Goal: Communication & Community: Ask a question

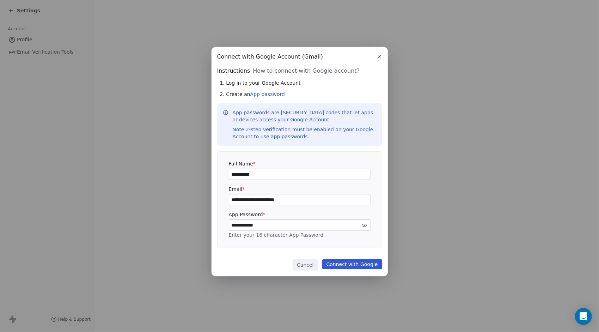
click at [379, 57] on icon "button" at bounding box center [379, 56] width 3 height 3
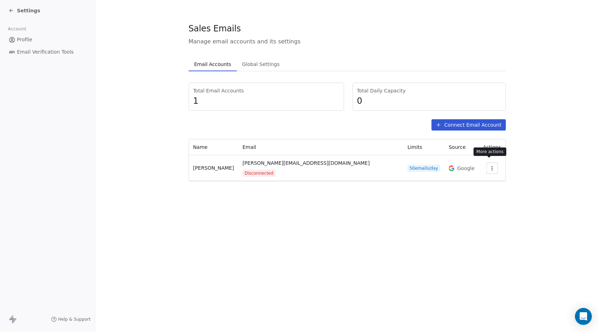
click at [489, 165] on icon "button" at bounding box center [492, 168] width 6 height 6
click at [479, 121] on html "Settings Account Profile Email Verification Tools Help & Support Sales Emails M…" at bounding box center [299, 166] width 599 height 332
click at [481, 125] on button "Connect Email Account" at bounding box center [468, 124] width 74 height 11
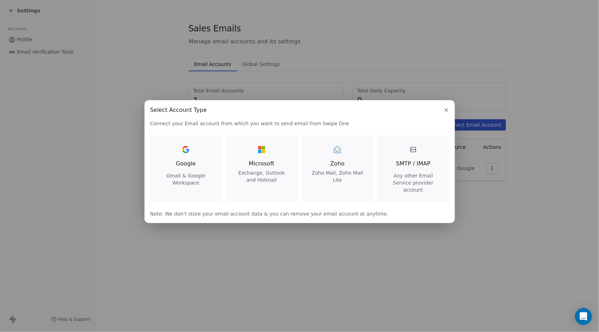
click at [266, 173] on span "Exchange, Outlook and Hotmail" at bounding box center [261, 176] width 55 height 14
click at [350, 176] on span "Zoho Mail, Zoho Mail Lite" at bounding box center [337, 176] width 55 height 14
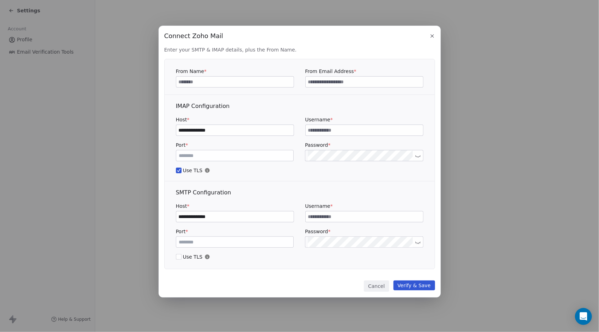
type input "**********"
click at [247, 84] on input at bounding box center [234, 81] width 117 height 11
type input "****"
type input "**********"
click at [417, 285] on button "Verify & Save" at bounding box center [414, 285] width 42 height 10
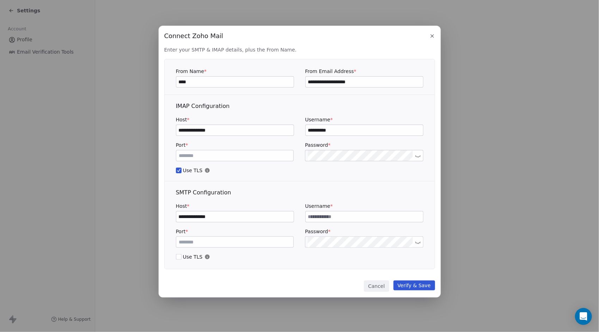
click at [329, 215] on input at bounding box center [364, 216] width 117 height 11
click at [330, 215] on input "***" at bounding box center [364, 216] width 117 height 11
click at [330, 204] on span "*" at bounding box center [331, 206] width 2 height 6
click at [319, 214] on input "***" at bounding box center [364, 216] width 117 height 11
type input "*"
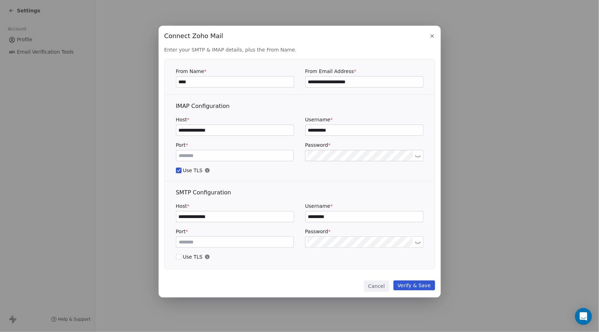
click at [321, 216] on input "*********" at bounding box center [364, 216] width 117 height 11
type input "**********"
click at [417, 286] on button "Verify & Save" at bounding box center [414, 285] width 42 height 10
click at [414, 284] on button "Verify & Save" at bounding box center [414, 285] width 42 height 10
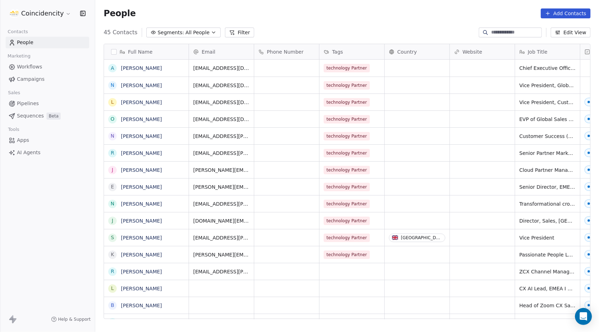
scroll to position [286, 498]
click at [21, 138] on span "Apps" at bounding box center [23, 139] width 12 height 7
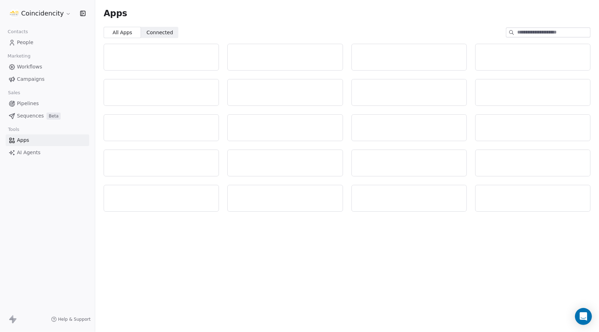
click at [24, 117] on span "Sequences" at bounding box center [30, 115] width 27 height 7
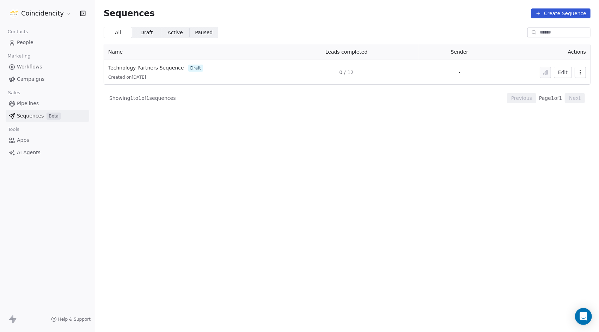
click at [26, 79] on span "Campaigns" at bounding box center [30, 78] width 27 height 7
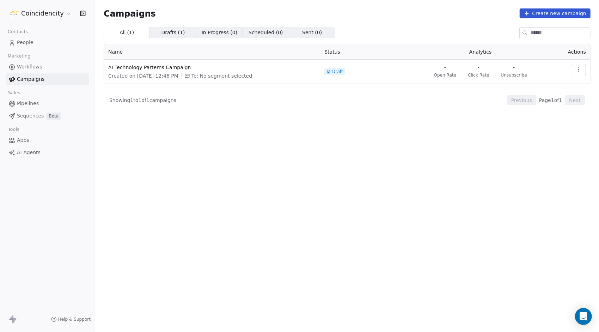
click at [26, 68] on span "Workflows" at bounding box center [29, 66] width 25 height 7
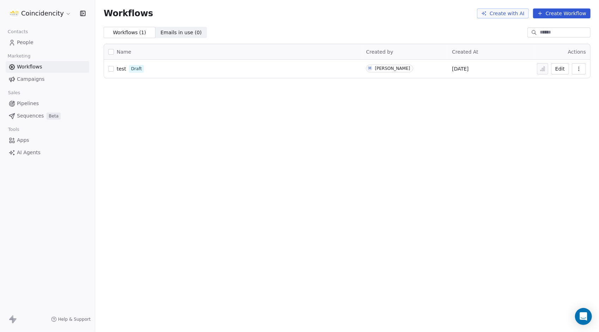
click at [30, 42] on span "People" at bounding box center [25, 42] width 17 height 7
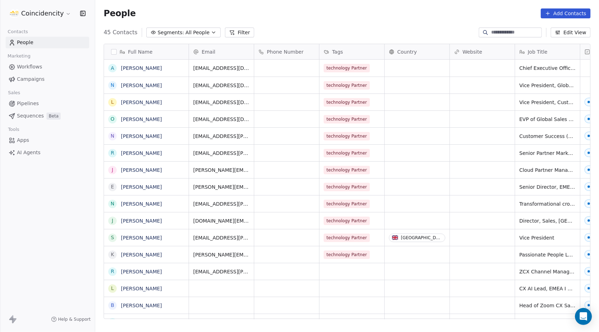
scroll to position [286, 498]
click at [28, 153] on span "AI Agents" at bounding box center [29, 152] width 24 height 7
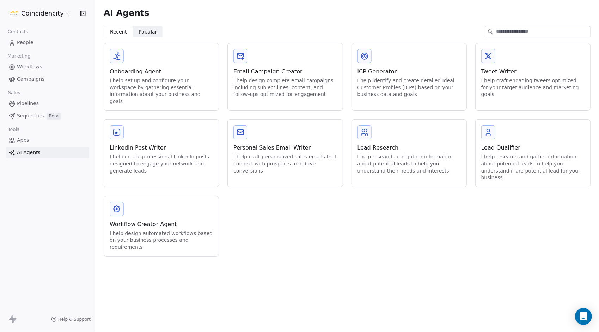
click at [23, 138] on span "Apps" at bounding box center [23, 139] width 12 height 7
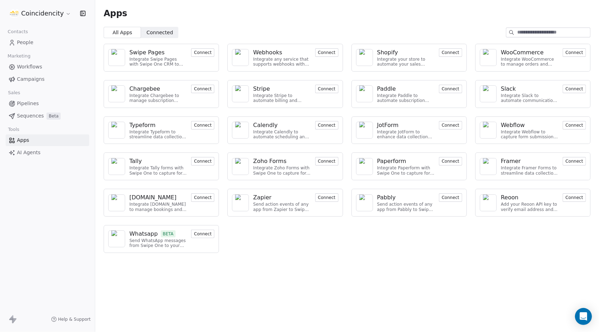
click at [26, 121] on link "Sequences Beta" at bounding box center [48, 116] width 84 height 12
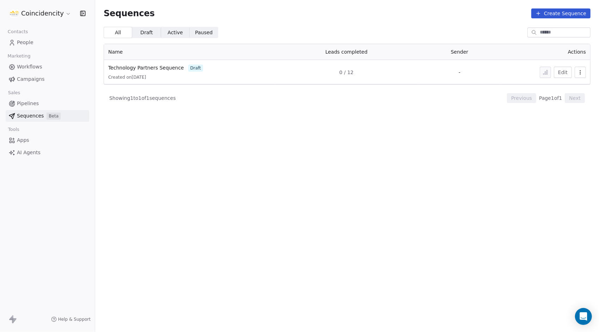
click at [36, 102] on span "Pipelines" at bounding box center [28, 103] width 22 height 7
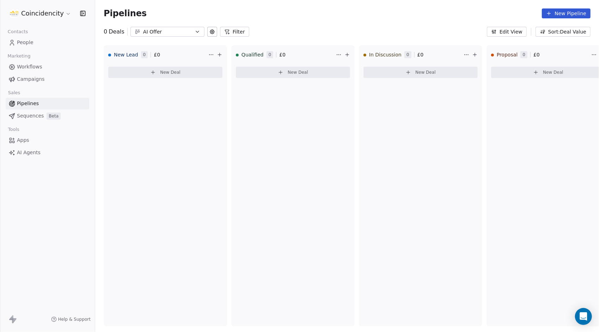
click at [38, 39] on link "People" at bounding box center [48, 43] width 84 height 12
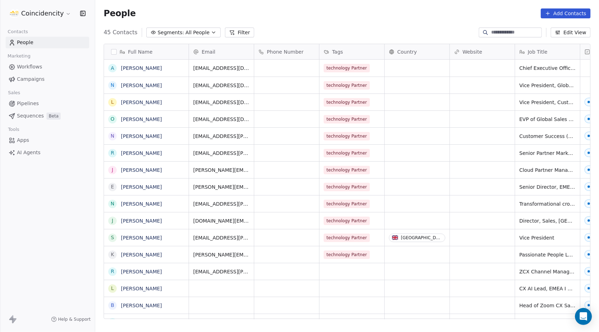
scroll to position [286, 498]
click at [39, 63] on span "Workflows" at bounding box center [29, 66] width 25 height 7
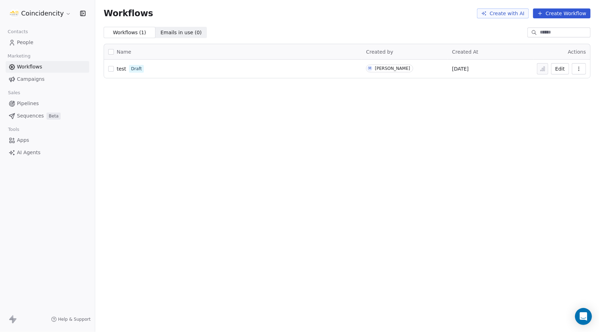
click at [38, 81] on span "Campaigns" at bounding box center [30, 78] width 27 height 7
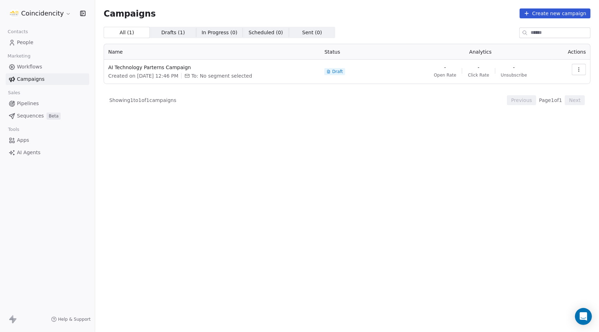
click at [154, 66] on span "AI Technology Parterns Campaign" at bounding box center [212, 67] width 208 height 7
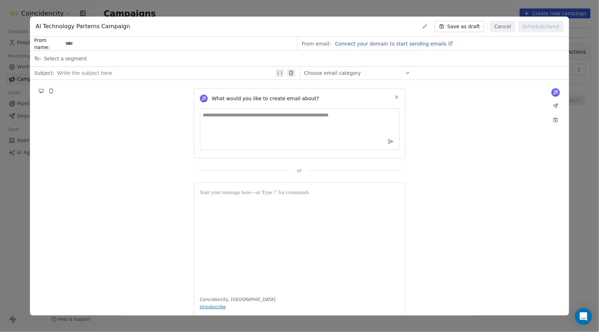
click at [504, 23] on button "Cancel" at bounding box center [502, 26] width 25 height 11
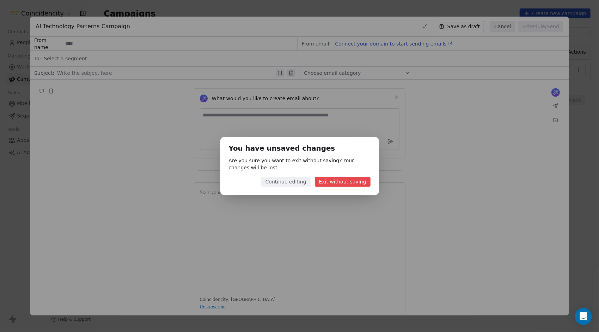
click at [326, 180] on button "Exit without saving" at bounding box center [343, 182] width 56 height 10
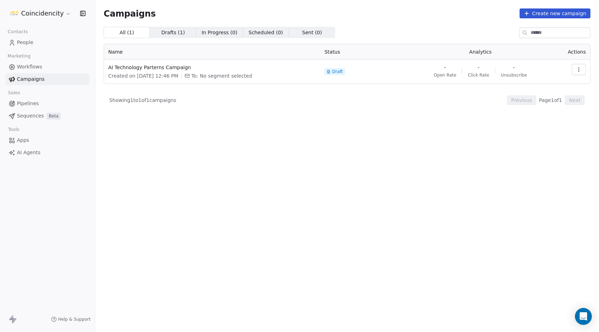
click at [33, 115] on span "Sequences" at bounding box center [30, 115] width 27 height 7
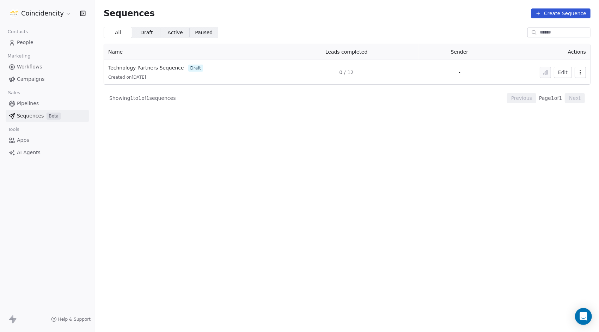
click at [142, 66] on span "Technology Partners Sequence" at bounding box center [146, 68] width 76 height 6
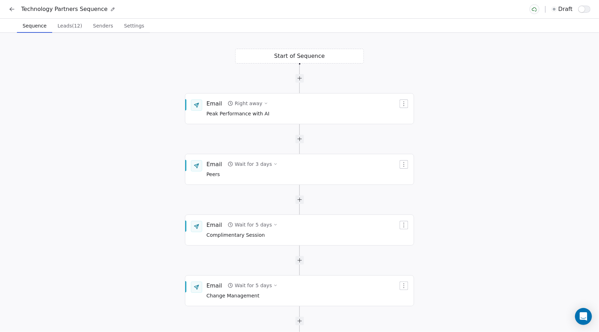
click at [133, 30] on span "Settings" at bounding box center [134, 26] width 26 height 10
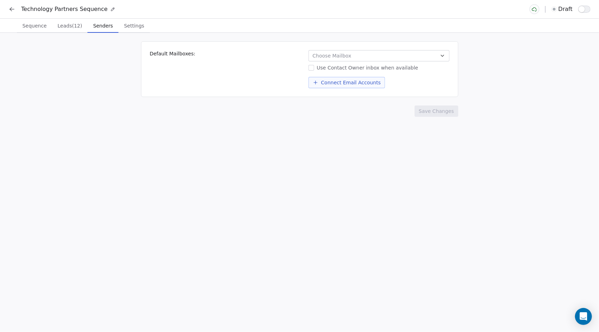
click at [106, 25] on span "Senders" at bounding box center [102, 26] width 25 height 10
click at [324, 54] on span "Choose Mailbox" at bounding box center [332, 55] width 39 height 7
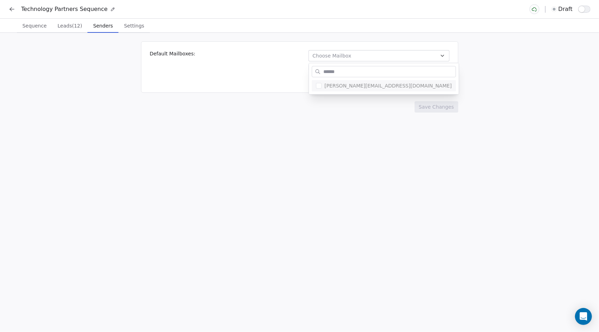
click at [295, 113] on html "Technology Partners Sequence draft Sequence Sequence Leads (12) Leads (12) Send…" at bounding box center [299, 166] width 599 height 332
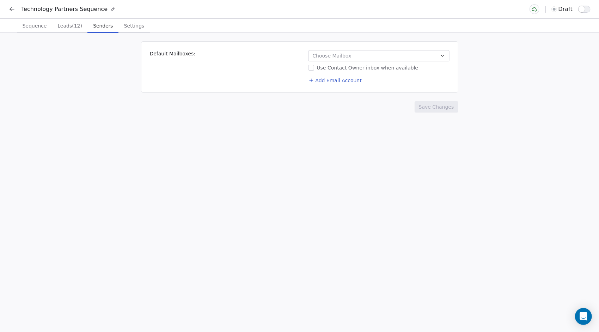
click at [325, 80] on button "Add Email Account" at bounding box center [335, 80] width 59 height 10
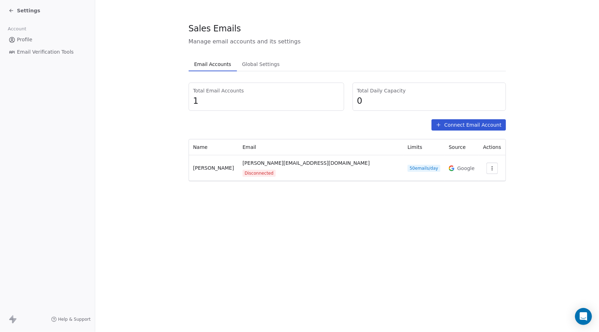
click at [447, 120] on button "Connect Email Account" at bounding box center [468, 124] width 74 height 11
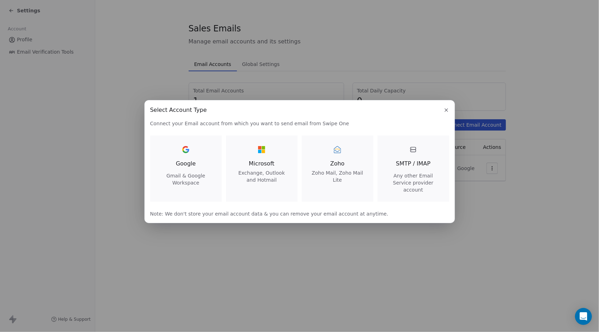
click at [202, 169] on div "Google Gmail & Google Workspace" at bounding box center [186, 165] width 55 height 42
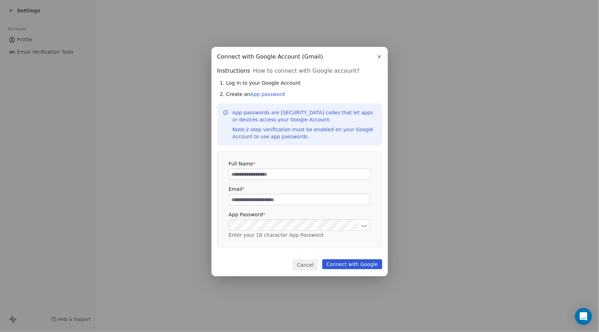
type input "**********"
click at [271, 201] on input at bounding box center [299, 199] width 141 height 11
type input "**********"
click at [364, 223] on icon at bounding box center [364, 224] width 5 height 5
click at [350, 263] on button "Connect with Google" at bounding box center [352, 264] width 60 height 10
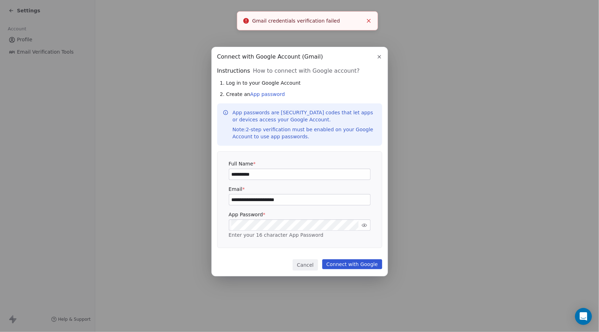
click at [364, 225] on icon at bounding box center [364, 224] width 5 height 3
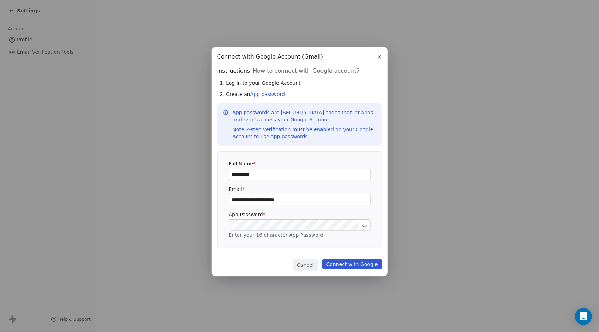
click at [210, 230] on div "**********" at bounding box center [299, 166] width 599 height 260
click at [367, 259] on button "Connect with Google" at bounding box center [352, 264] width 60 height 10
click at [283, 162] on label "Full Name *" at bounding box center [300, 163] width 142 height 7
click at [270, 96] on link "App password" at bounding box center [267, 94] width 35 height 6
click at [182, 232] on div "**********" at bounding box center [299, 166] width 599 height 260
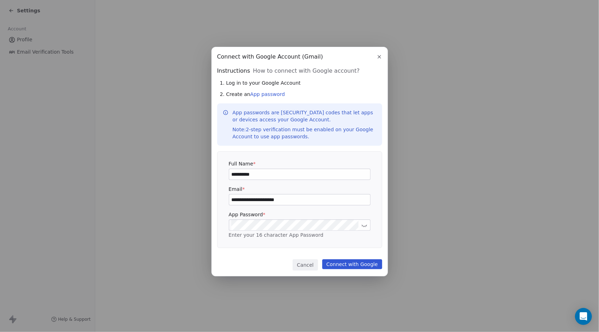
click at [362, 264] on button "Connect with Google" at bounding box center [352, 264] width 60 height 10
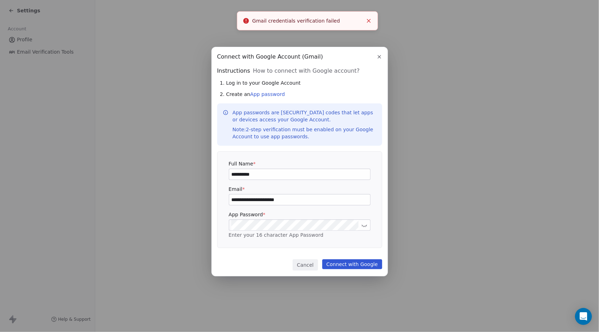
click at [362, 264] on button "Connect with Google" at bounding box center [352, 264] width 60 height 10
click at [264, 94] on link "App password" at bounding box center [267, 94] width 35 height 6
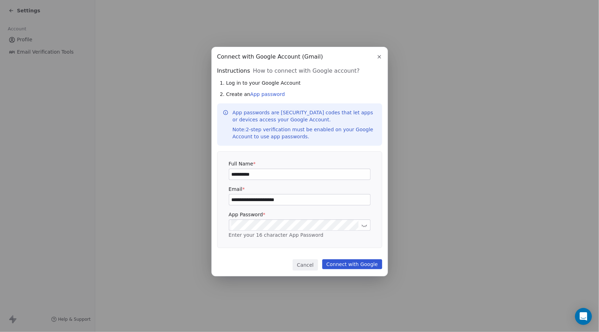
click at [382, 57] on icon "button" at bounding box center [379, 57] width 6 height 6
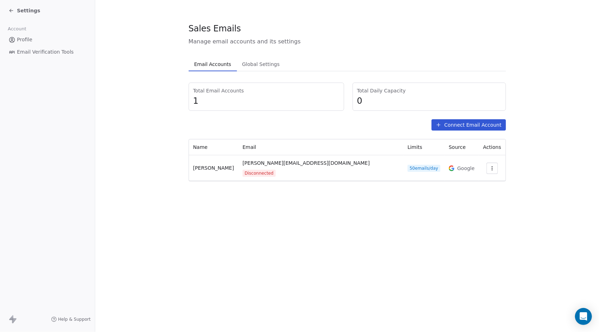
click at [461, 127] on button "Connect Email Account" at bounding box center [468, 124] width 74 height 11
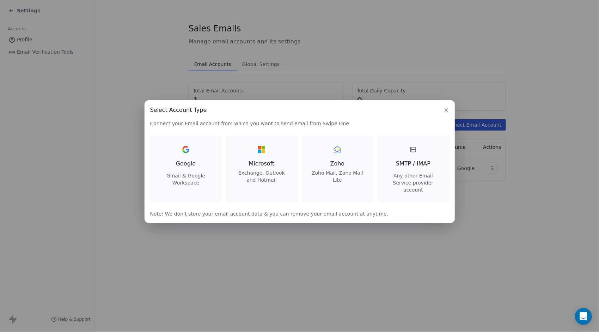
click at [178, 173] on div "Google Gmail & Google Workspace" at bounding box center [186, 165] width 55 height 42
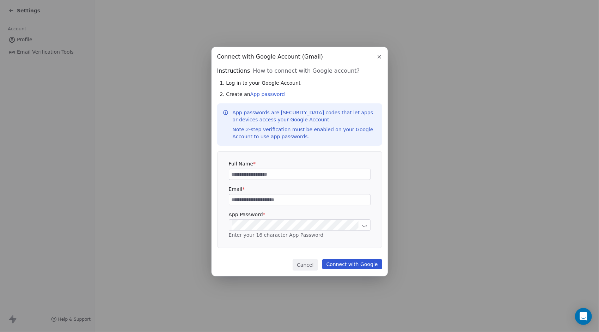
type input "**********"
click at [265, 197] on input at bounding box center [299, 199] width 141 height 11
type input "**********"
click at [336, 264] on button "Connect with Google" at bounding box center [352, 264] width 60 height 10
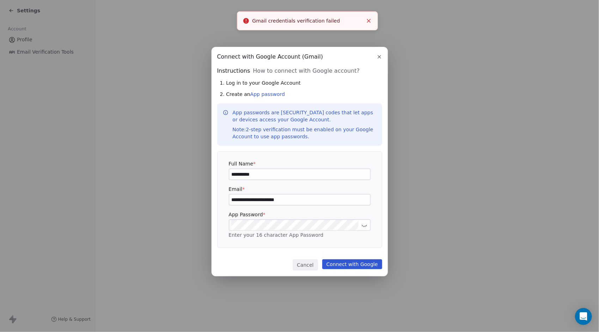
click at [379, 58] on icon "button" at bounding box center [379, 56] width 3 height 3
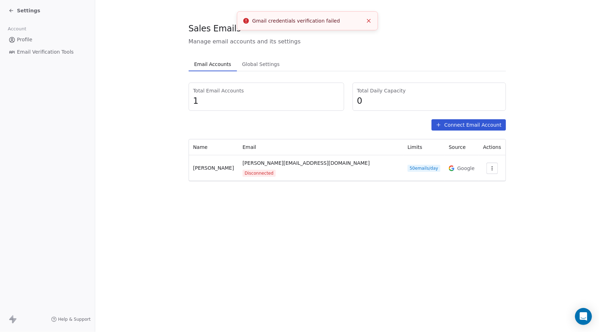
click at [254, 64] on span "Global Settings" at bounding box center [260, 64] width 43 height 10
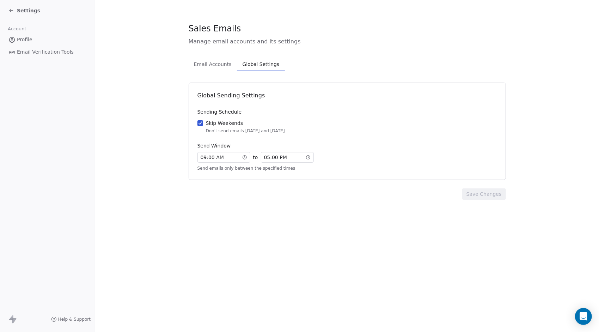
click at [223, 68] on span "Email Accounts" at bounding box center [212, 64] width 43 height 10
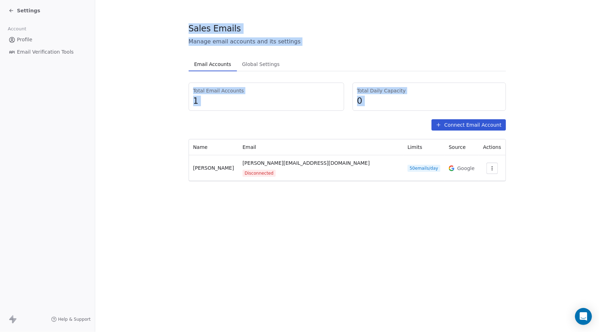
drag, startPoint x: 502, startPoint y: 210, endPoint x: 148, endPoint y: 23, distance: 400.8
click at [148, 23] on div "Sales Emails Manage email accounts and its settings Email Accounts Email Accoun…" at bounding box center [347, 166] width 504 height 332
click at [340, 13] on section "Sales Emails Manage email accounts and its settings Email Accounts Email Accoun…" at bounding box center [347, 102] width 504 height 204
drag, startPoint x: 552, startPoint y: 203, endPoint x: 158, endPoint y: 14, distance: 437.0
click at [158, 14] on div "Sales Emails Manage email accounts and its settings Email Accounts Email Accoun…" at bounding box center [347, 166] width 504 height 332
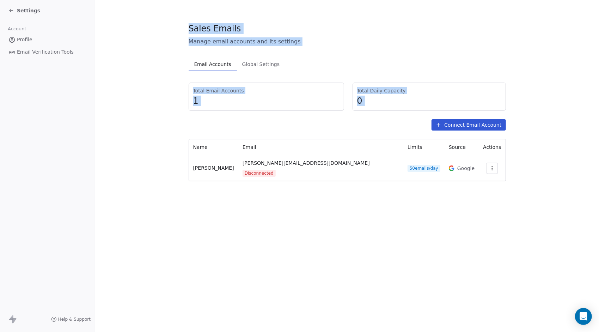
click at [321, 27] on div "Sales Emails" at bounding box center [347, 29] width 317 height 12
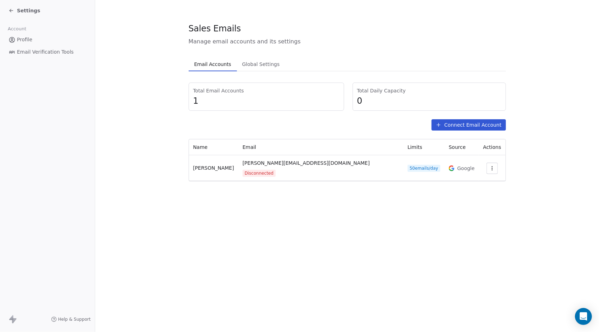
click at [24, 11] on span "Settings" at bounding box center [28, 10] width 23 height 7
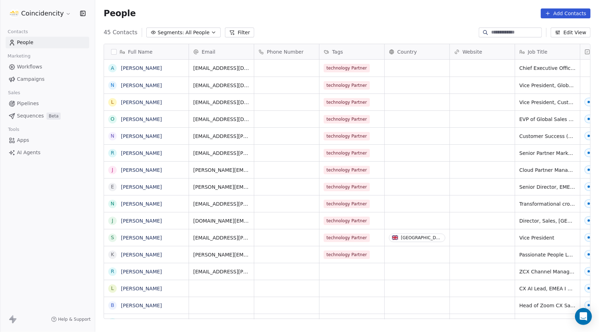
scroll to position [286, 498]
click at [32, 115] on span "Sequences" at bounding box center [30, 115] width 27 height 7
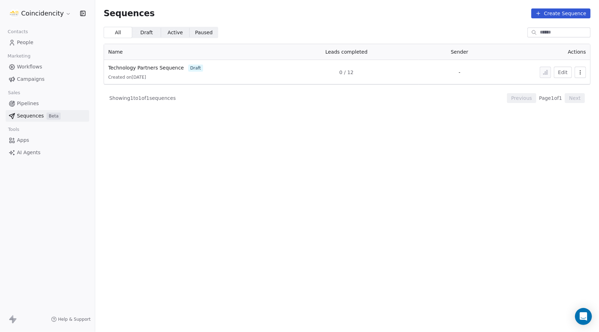
click at [158, 65] on span "Technology Partners Sequence" at bounding box center [146, 68] width 76 height 6
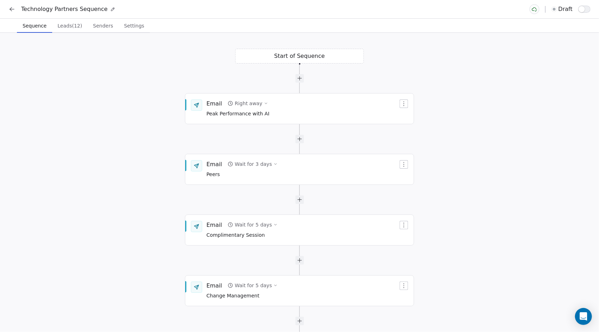
click at [96, 24] on span "Senders" at bounding box center [103, 26] width 26 height 10
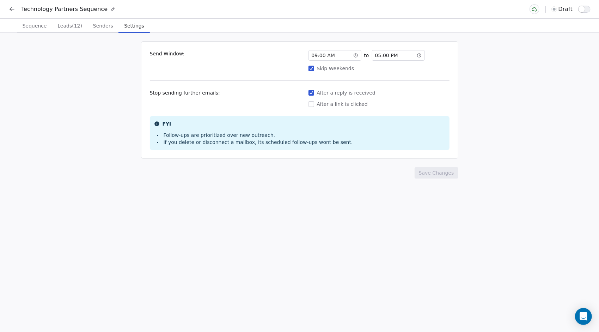
click at [133, 23] on span "Settings" at bounding box center [133, 26] width 25 height 10
click at [102, 28] on span "Senders" at bounding box center [103, 26] width 26 height 10
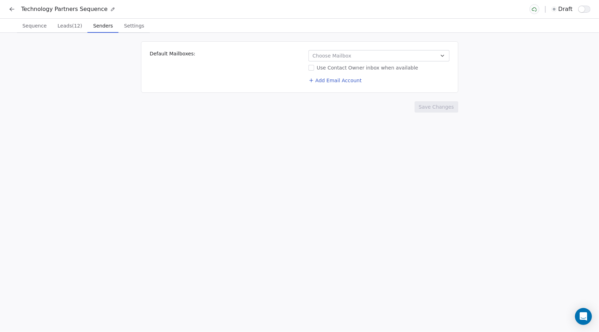
click at [326, 54] on span "Choose Mailbox" at bounding box center [332, 55] width 39 height 7
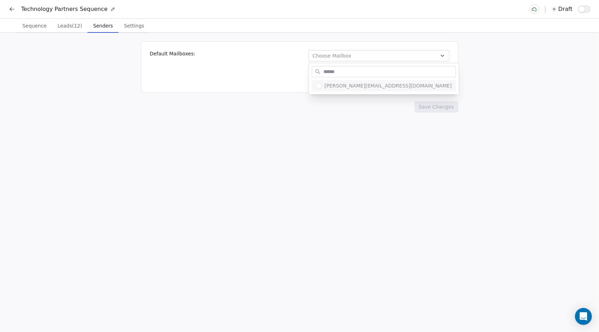
click at [295, 110] on html "Technology Partners Sequence draft Sequence Sequence Leads (12) Leads (12) Send…" at bounding box center [299, 166] width 599 height 332
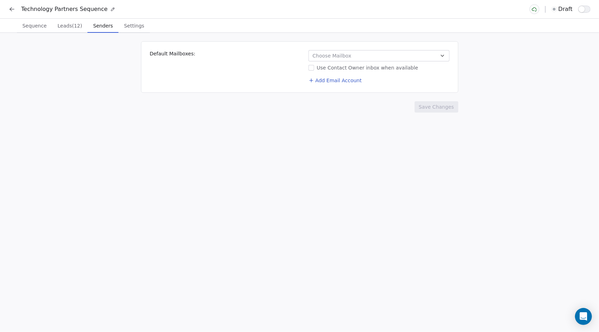
click at [314, 68] on div "Use Contact Owner inbox when available" at bounding box center [378, 67] width 141 height 7
click at [314, 68] on button "Use Contact Owner inbox when available" at bounding box center [311, 67] width 6 height 7
click at [348, 56] on span "Choose Mailbox" at bounding box center [332, 55] width 39 height 7
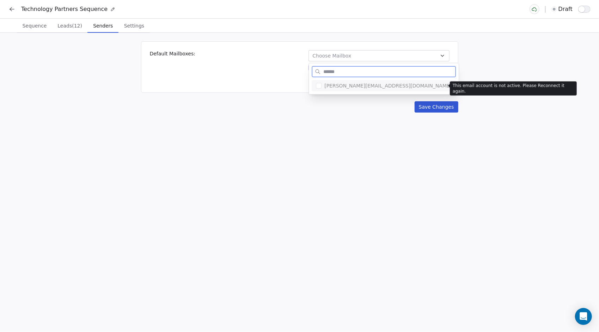
click at [344, 84] on span "[PERSON_NAME][EMAIL_ADDRESS][DOMAIN_NAME]" at bounding box center [387, 85] width 127 height 7
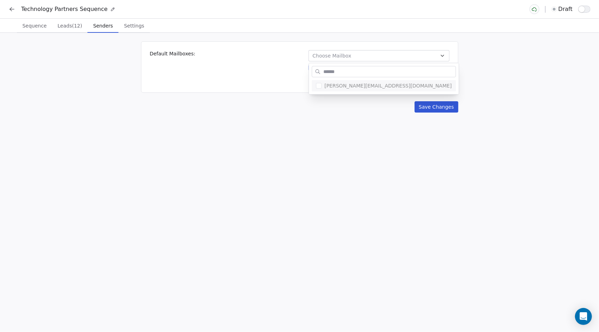
click at [332, 128] on html "Technology Partners Sequence draft Sequence Sequence Leads (12) Leads (12) Send…" at bounding box center [299, 166] width 599 height 332
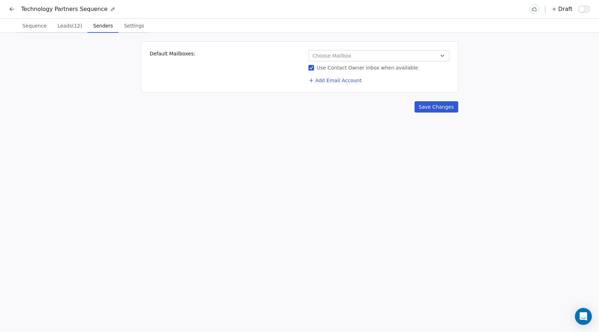
click at [442, 105] on button "Save Changes" at bounding box center [436, 106] width 44 height 11
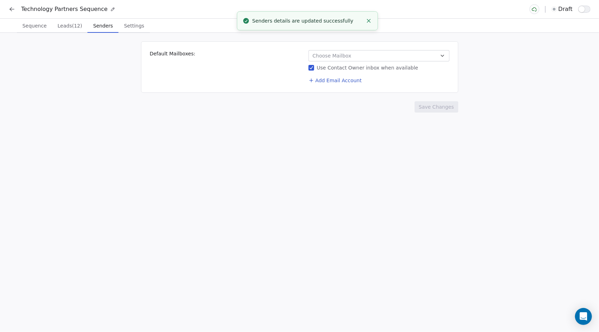
click at [344, 79] on button "Add Email Account" at bounding box center [335, 80] width 59 height 10
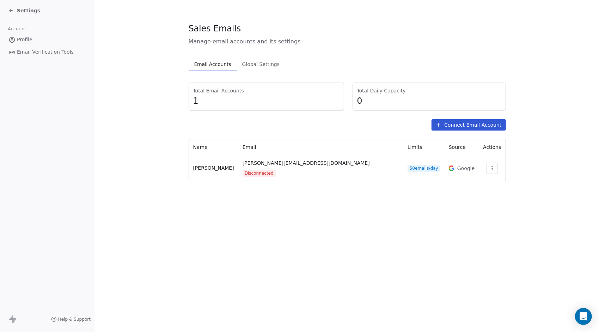
click at [12, 11] on icon at bounding box center [11, 11] width 6 height 6
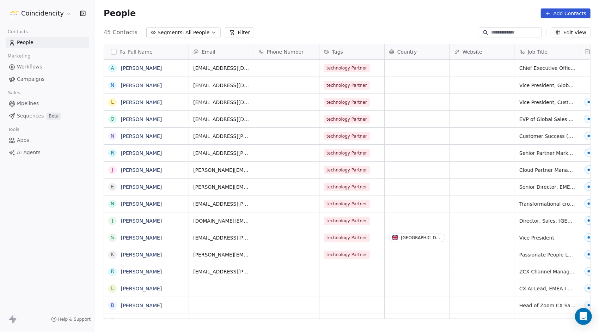
scroll to position [286, 498]
click at [309, 320] on div "Full Name A Aliette Mousnier-Lompré N Nick Holden L Liam Halpin O Oliver Tuszik…" at bounding box center [347, 184] width 504 height 292
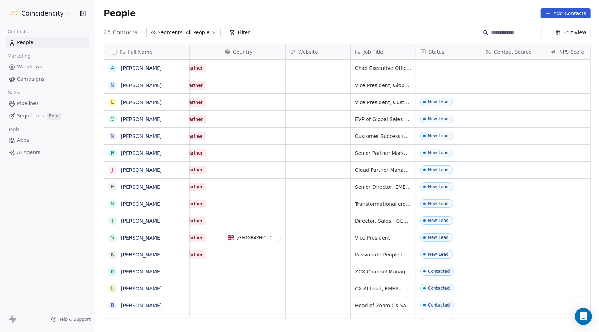
scroll to position [0, 0]
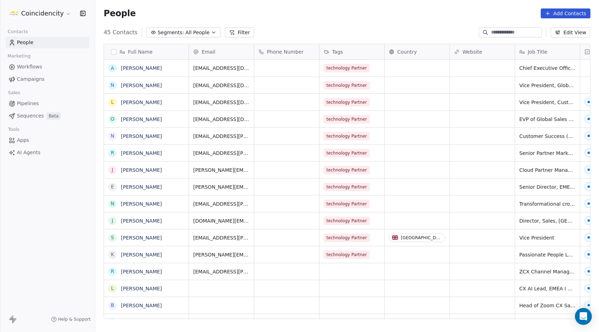
click at [36, 115] on span "Sequences" at bounding box center [30, 115] width 27 height 7
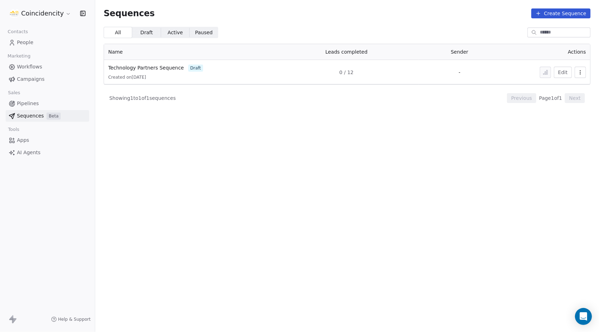
click at [133, 69] on span "Technology Partners Sequence" at bounding box center [146, 68] width 76 height 6
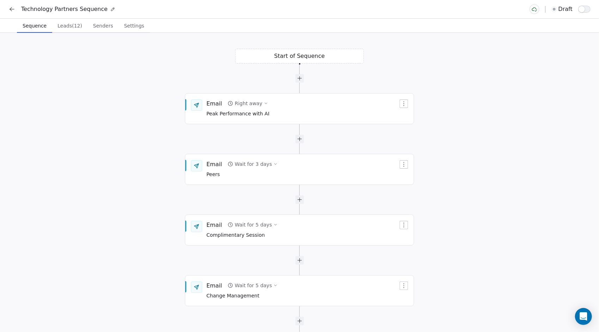
click at [99, 27] on span "Senders" at bounding box center [103, 26] width 26 height 10
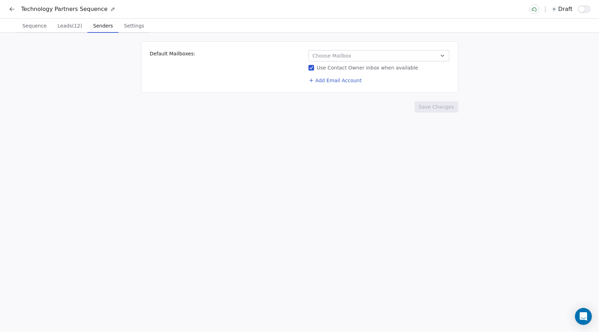
click at [313, 67] on button "Use Contact Owner inbox when available" at bounding box center [311, 67] width 6 height 7
click at [327, 49] on div "Default Mailboxes: Choose Mailbox Use Contact Owner inbox when available Add Em…" at bounding box center [299, 66] width 317 height 51
click at [327, 82] on button "Add Email Account" at bounding box center [335, 80] width 59 height 10
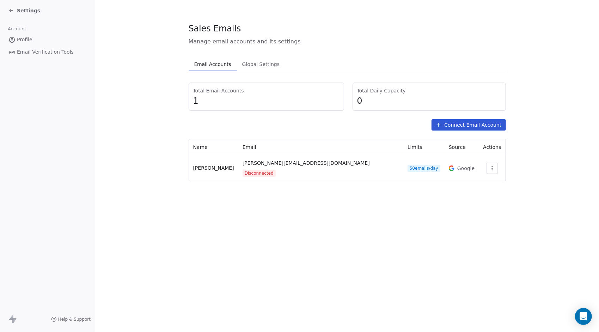
click at [462, 123] on button "Connect Email Account" at bounding box center [468, 124] width 74 height 11
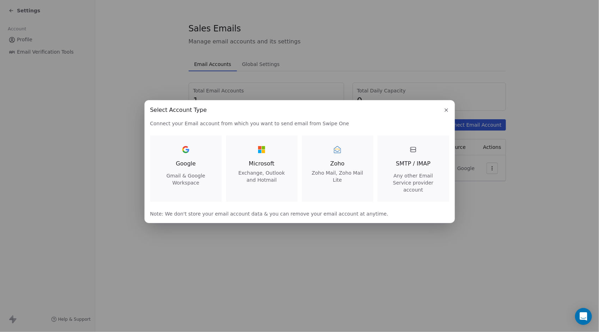
click at [204, 175] on div "Google Gmail & Google Workspace" at bounding box center [186, 165] width 55 height 42
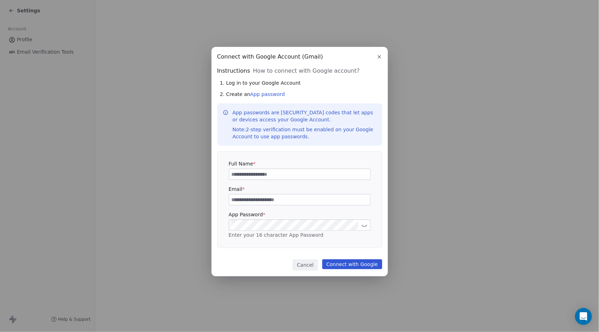
type input "**********"
click at [266, 199] on input at bounding box center [299, 199] width 141 height 11
type input "**********"
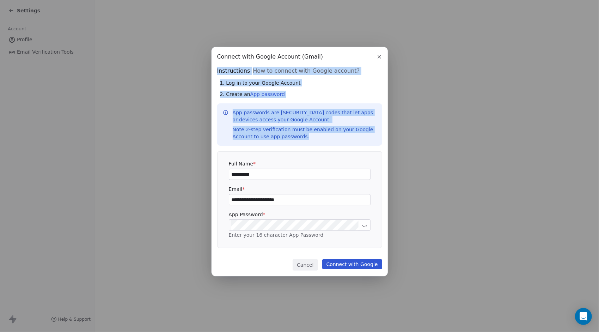
drag, startPoint x: 300, startPoint y: 140, endPoint x: 216, endPoint y: 68, distance: 110.3
click at [216, 68] on div "**********" at bounding box center [299, 161] width 176 height 229
click at [315, 89] on div "1. Log in to your Google Account 2. Create an App password" at bounding box center [301, 88] width 162 height 18
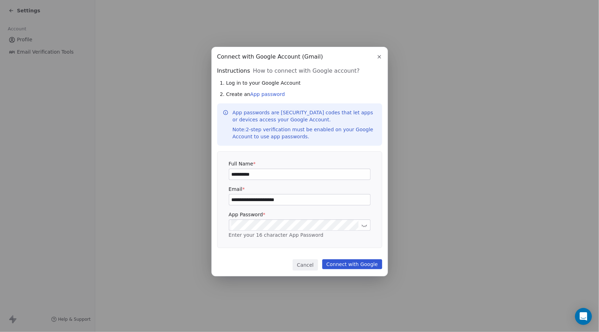
click at [342, 261] on button "Connect with Google" at bounding box center [352, 264] width 60 height 10
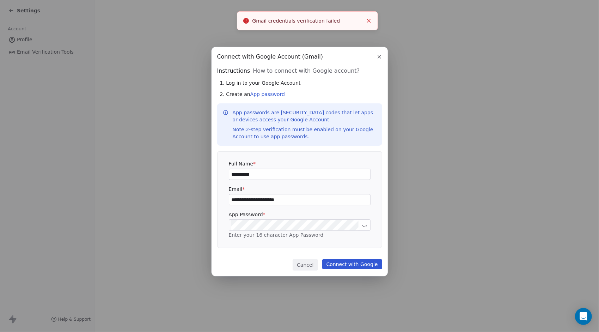
click at [297, 180] on div "**********" at bounding box center [300, 199] width 142 height 79
click at [297, 176] on input "**********" at bounding box center [299, 174] width 141 height 11
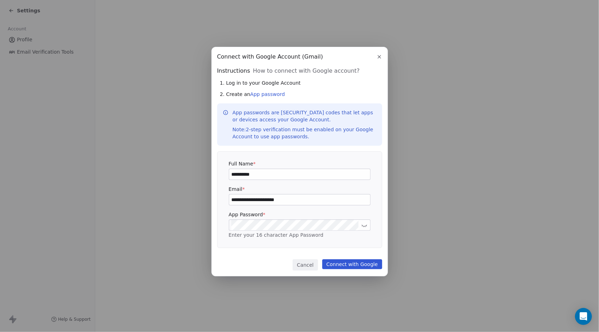
click at [367, 227] on button at bounding box center [364, 225] width 9 height 9
click at [214, 227] on div "**********" at bounding box center [299, 161] width 176 height 229
click at [372, 266] on button "Connect with Google" at bounding box center [352, 264] width 60 height 10
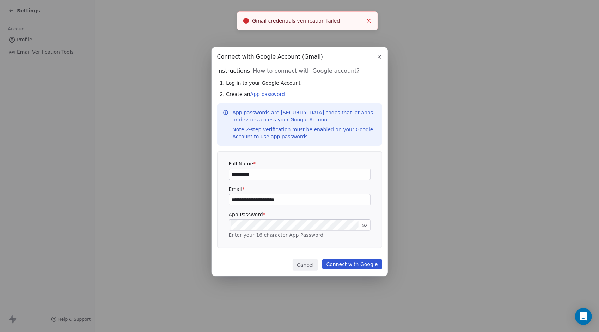
click at [381, 54] on icon "button" at bounding box center [379, 57] width 6 height 6
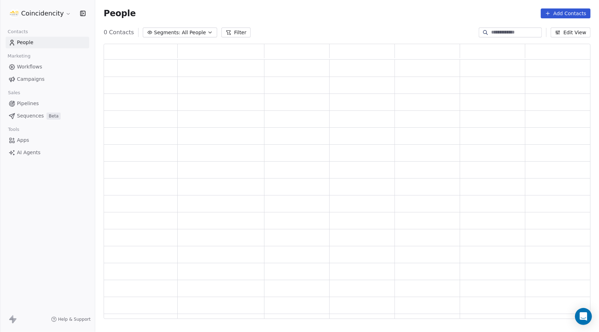
click at [582, 315] on icon "Open Intercom Messenger" at bounding box center [583, 316] width 7 height 8
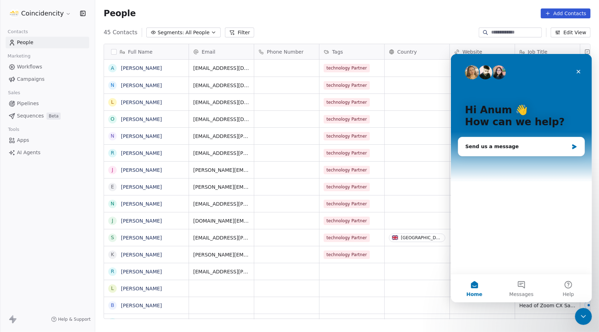
click at [517, 281] on button "Messages" at bounding box center [520, 288] width 47 height 28
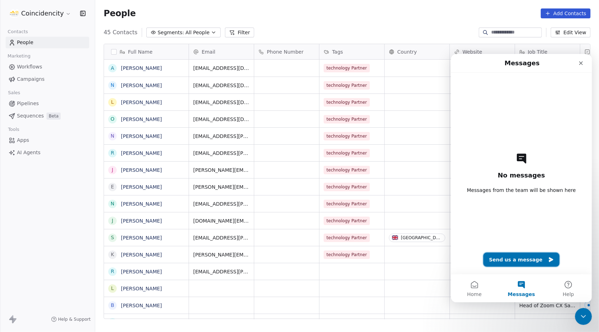
click at [507, 261] on button "Send us a message" at bounding box center [521, 259] width 76 height 14
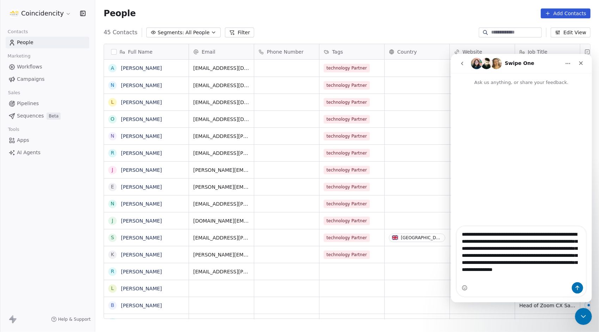
type textarea "**********"
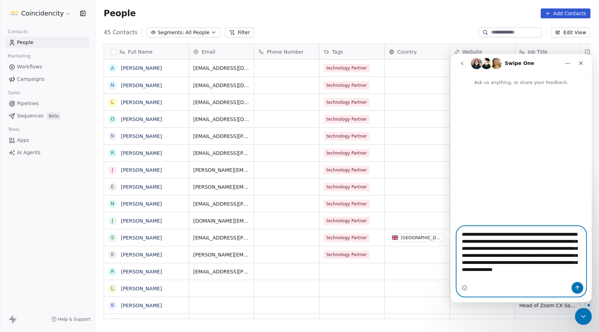
click at [575, 288] on icon "Send a message…" at bounding box center [577, 287] width 6 height 6
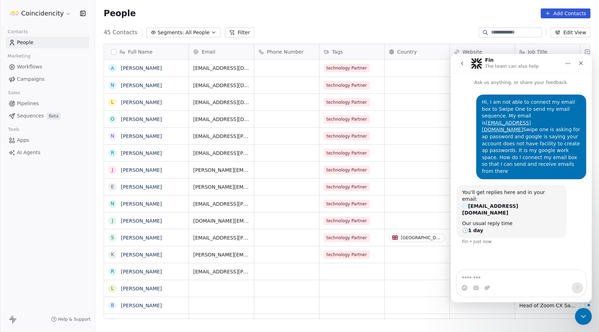
click at [496, 265] on div "Hi, I am not able to connect my email box to Swipe One to send my email sequenc…" at bounding box center [520, 178] width 141 height 185
click at [504, 280] on textarea "Message…" at bounding box center [520, 276] width 129 height 12
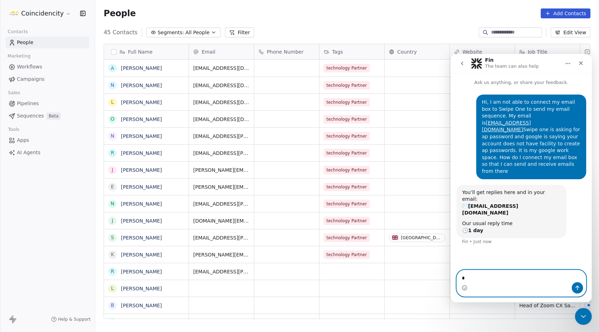
type textarea "**"
type textarea "*"
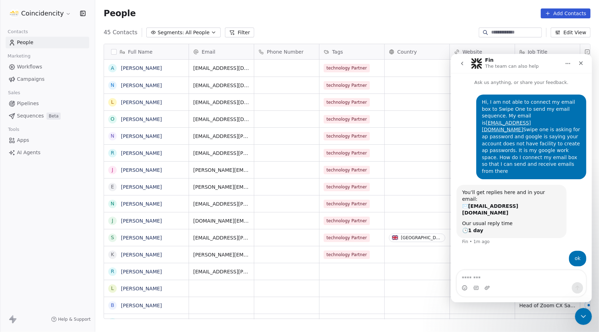
click at [582, 65] on icon "Close" at bounding box center [581, 63] width 6 height 6
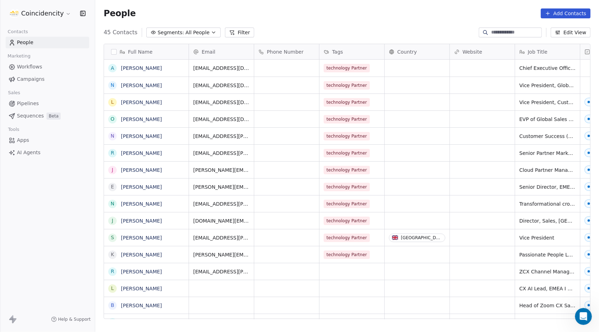
click at [578, 313] on div "Open Intercom Messenger" at bounding box center [582, 315] width 23 height 23
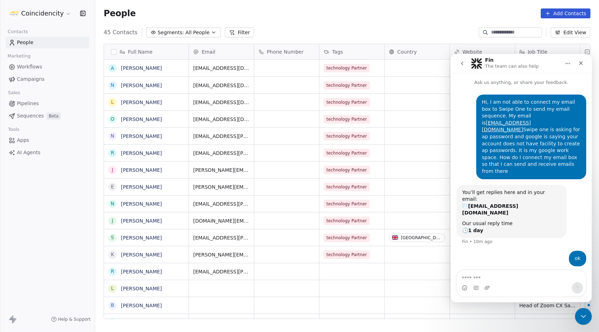
click at [583, 62] on icon "Close" at bounding box center [581, 63] width 6 height 6
